Goal: Task Accomplishment & Management: Use online tool/utility

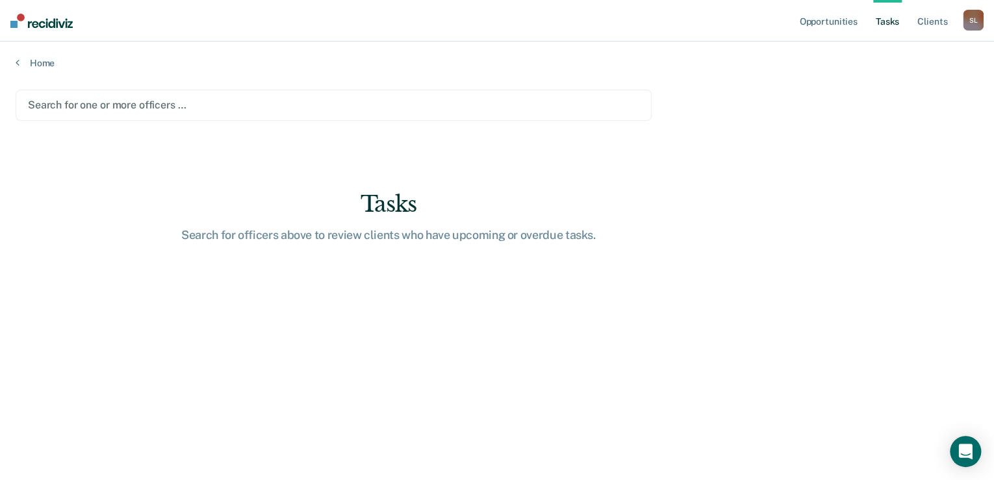
click at [325, 107] on div at bounding box center [333, 104] width 611 height 15
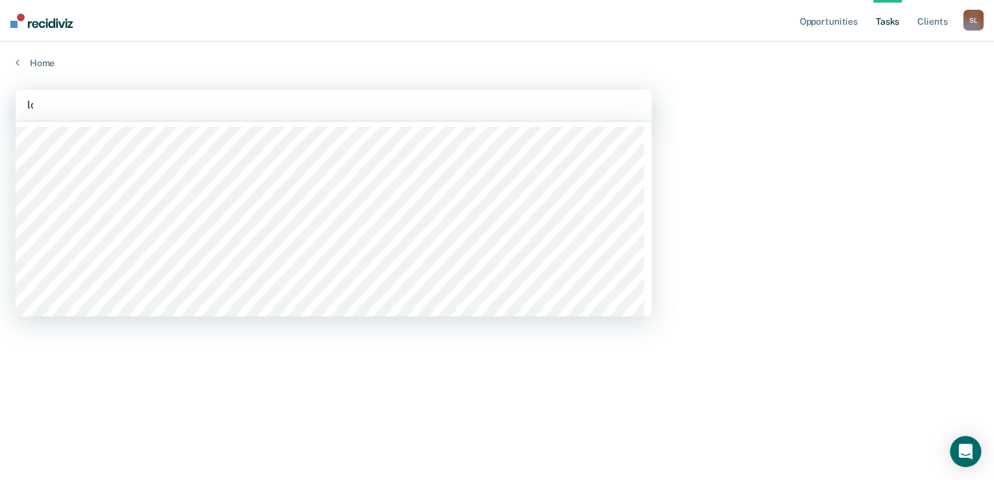
type input "lop"
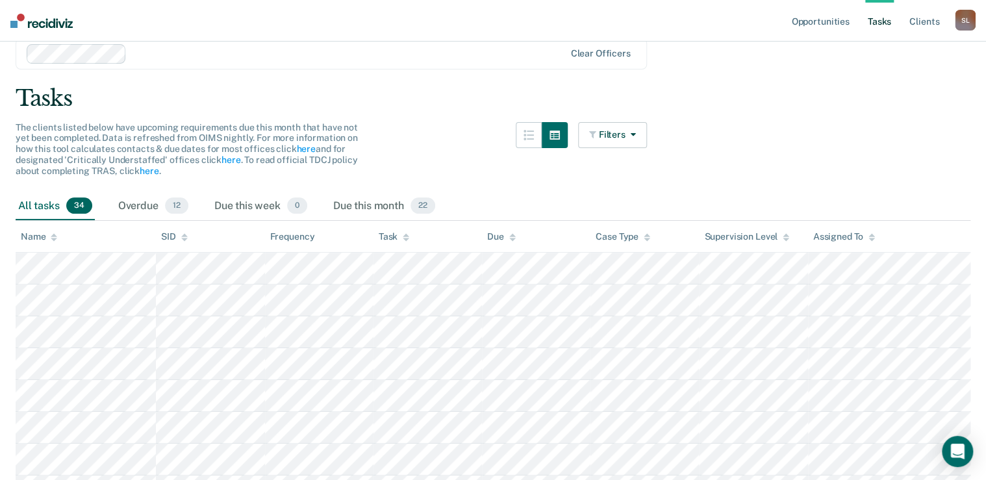
scroll to position [52, 0]
click at [349, 211] on div "Due this month 22" at bounding box center [384, 206] width 107 height 29
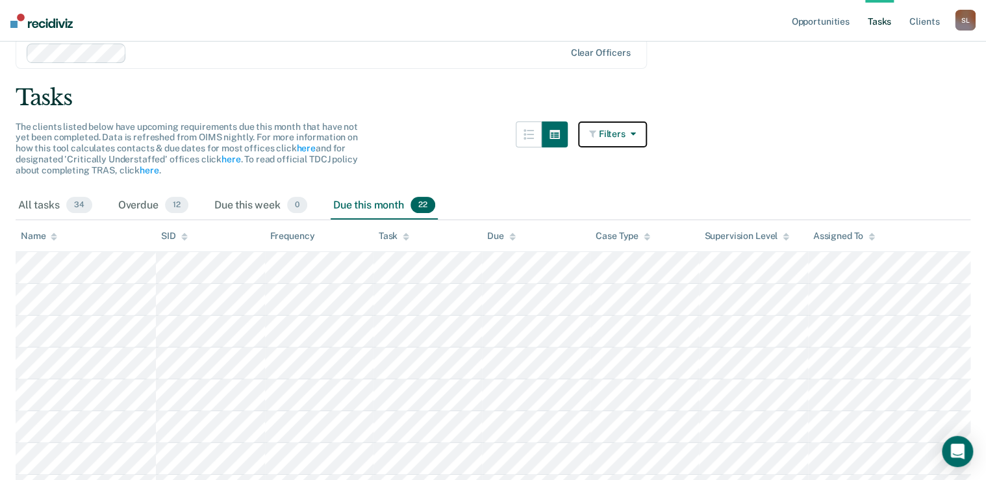
click at [616, 121] on button "Filters" at bounding box center [612, 134] width 69 height 26
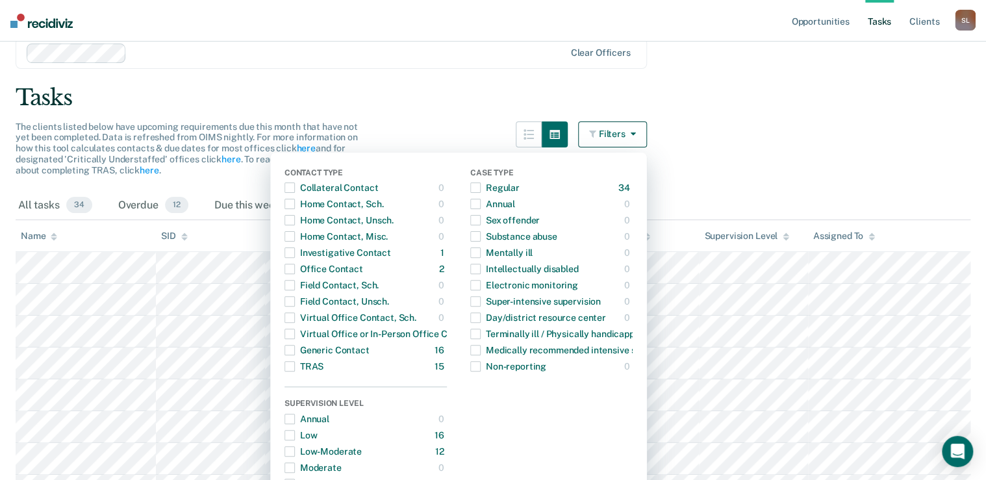
click at [616, 121] on button "Filters" at bounding box center [612, 134] width 69 height 26
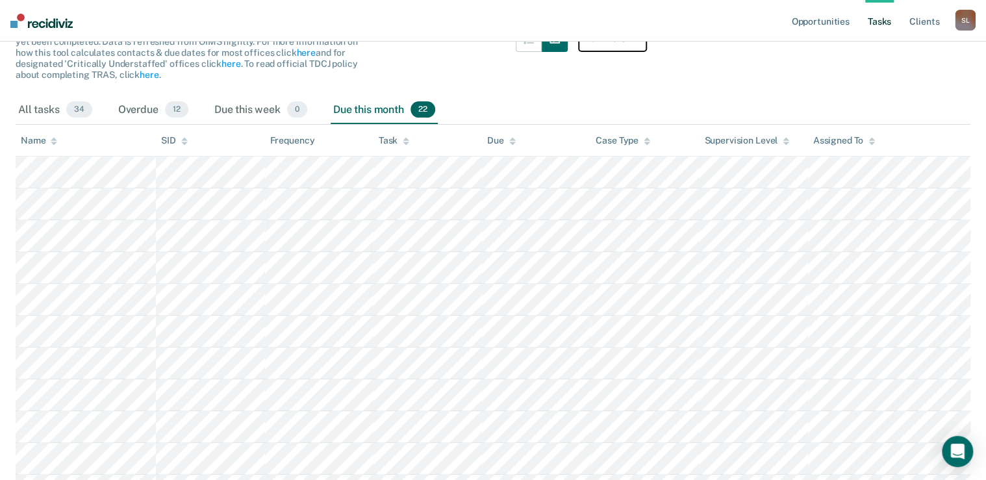
scroll to position [5, 0]
